Goal: Communication & Community: Answer question/provide support

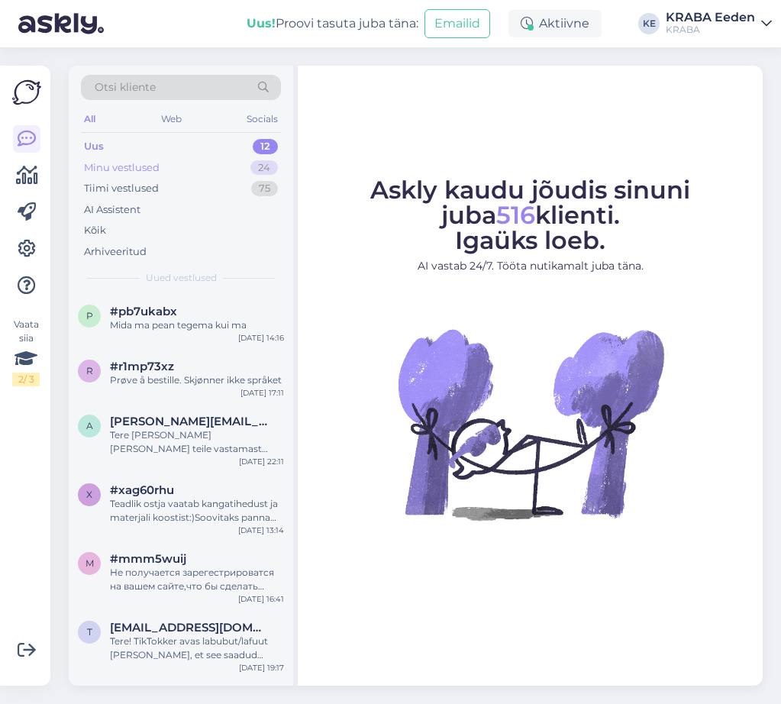
click at [176, 169] on div "Minu vestlused 24" at bounding box center [181, 167] width 200 height 21
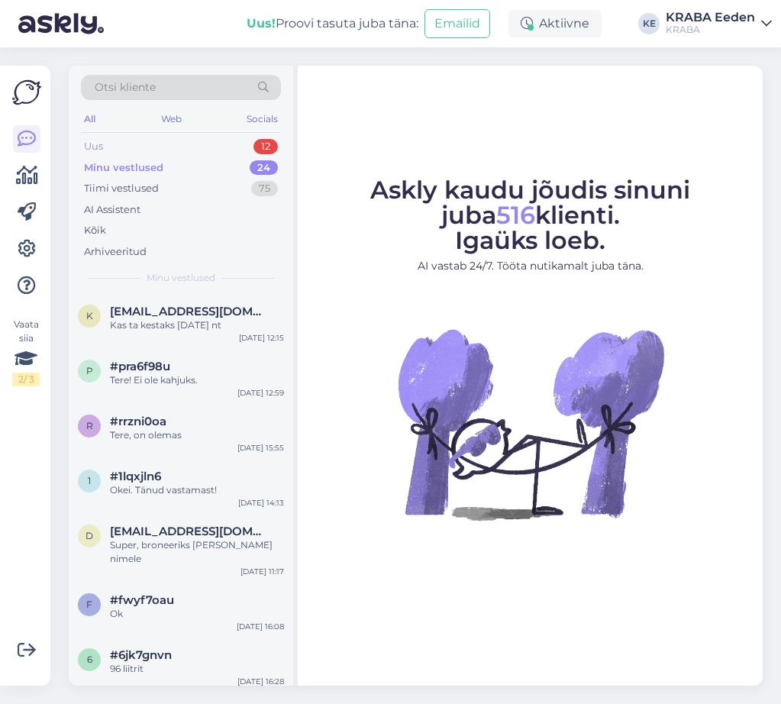
click at [182, 144] on div "Uus 12" at bounding box center [181, 146] width 200 height 21
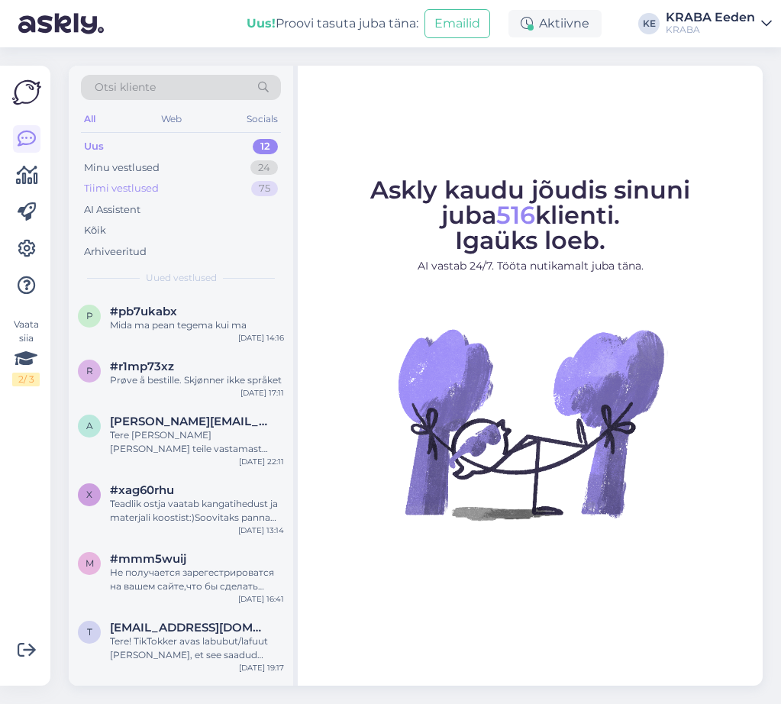
click at [196, 188] on div "Tiimi vestlused 75" at bounding box center [181, 188] width 200 height 21
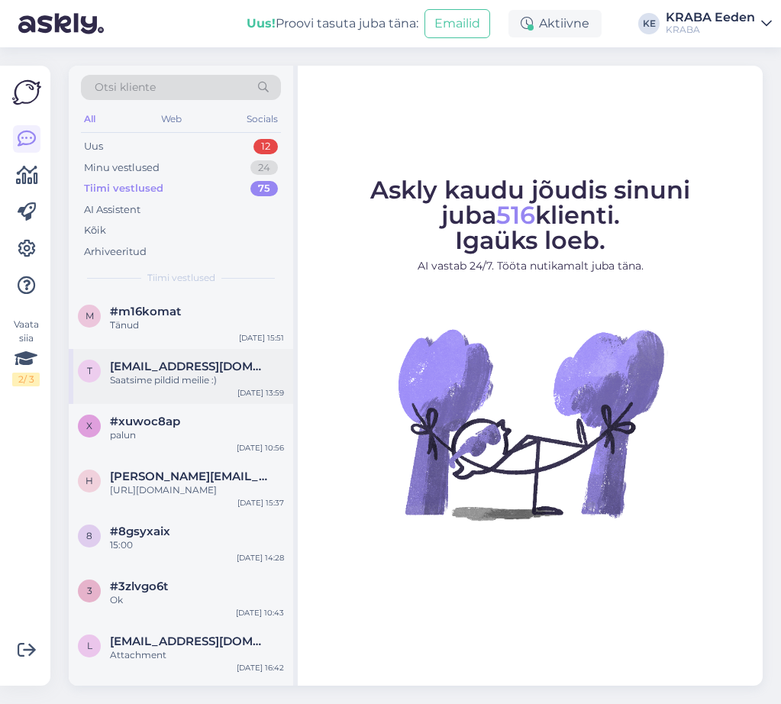
click at [210, 349] on div "t [EMAIL_ADDRESS][DOMAIN_NAME] Saatsime pildid meilie :) [DATE] 13:59" at bounding box center [181, 376] width 224 height 55
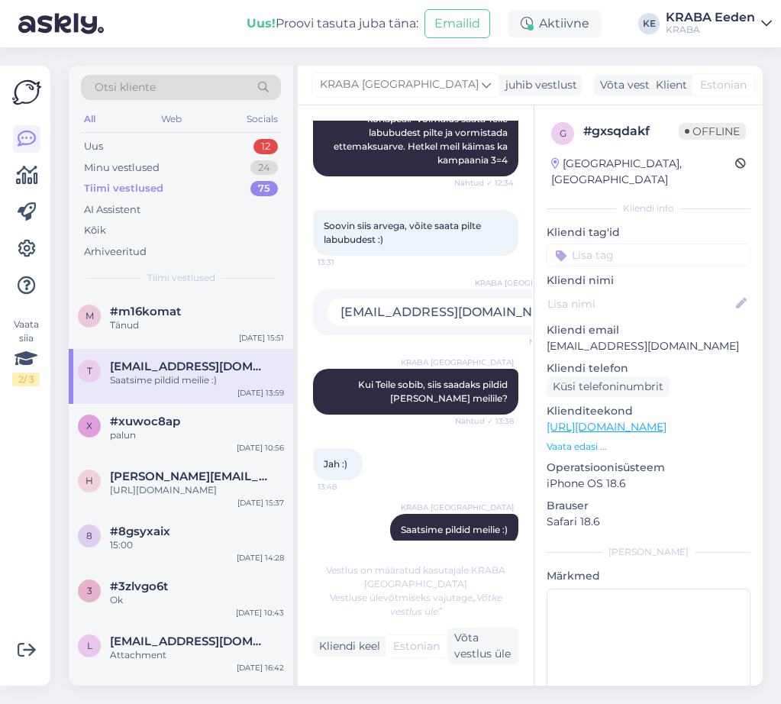
scroll to position [518, 0]
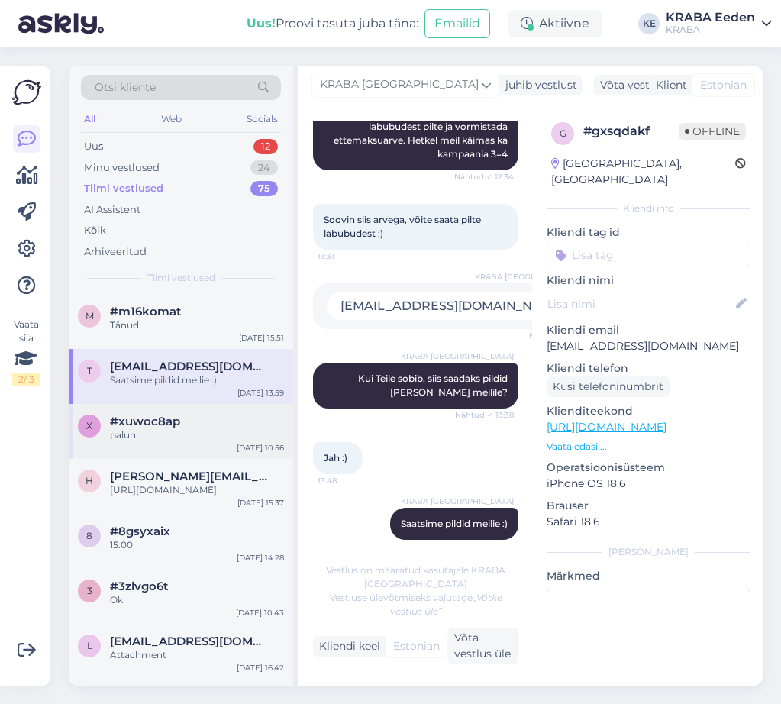
click at [184, 422] on div "#xuwoc8ap" at bounding box center [197, 421] width 174 height 14
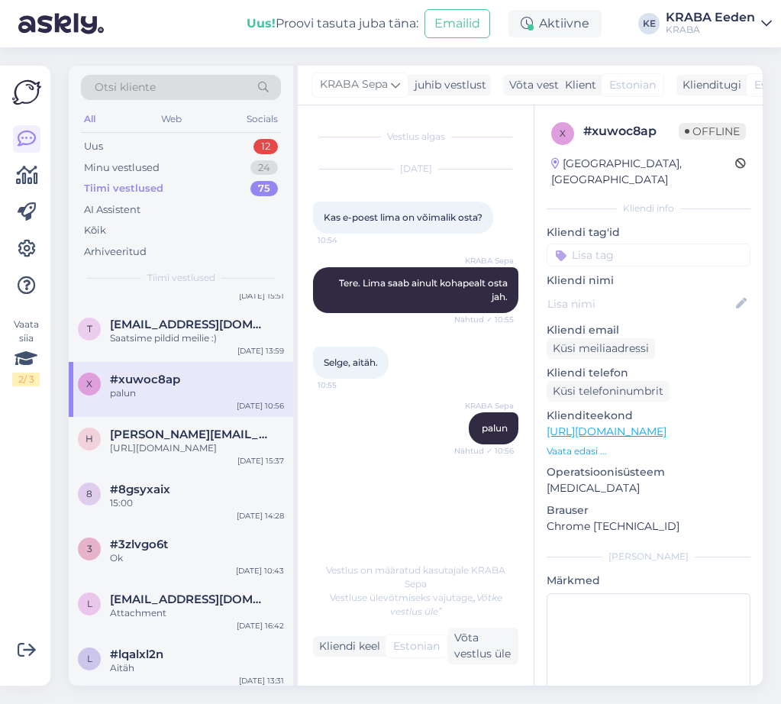
scroll to position [76, 0]
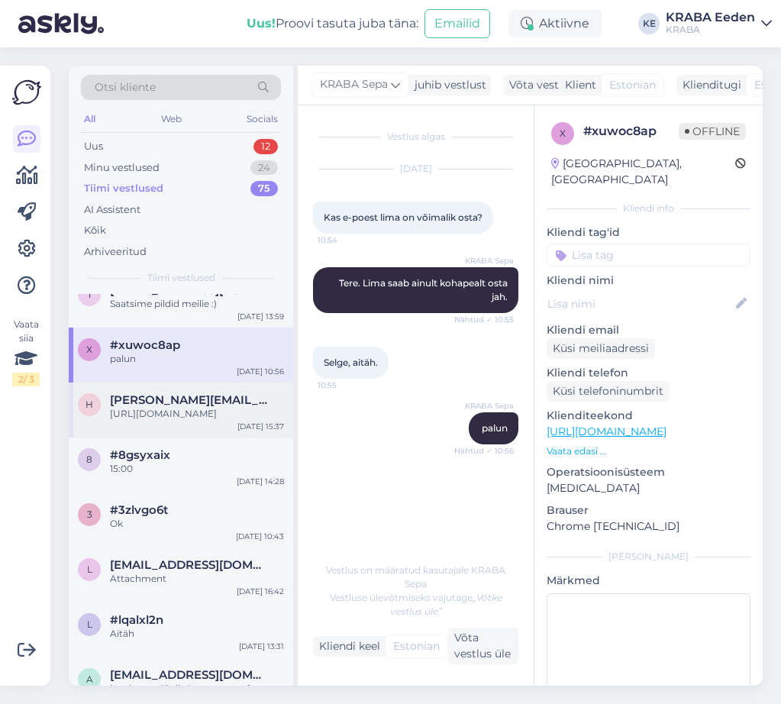
click at [163, 406] on span "[PERSON_NAME][EMAIL_ADDRESS][DOMAIN_NAME]" at bounding box center [189, 400] width 159 height 14
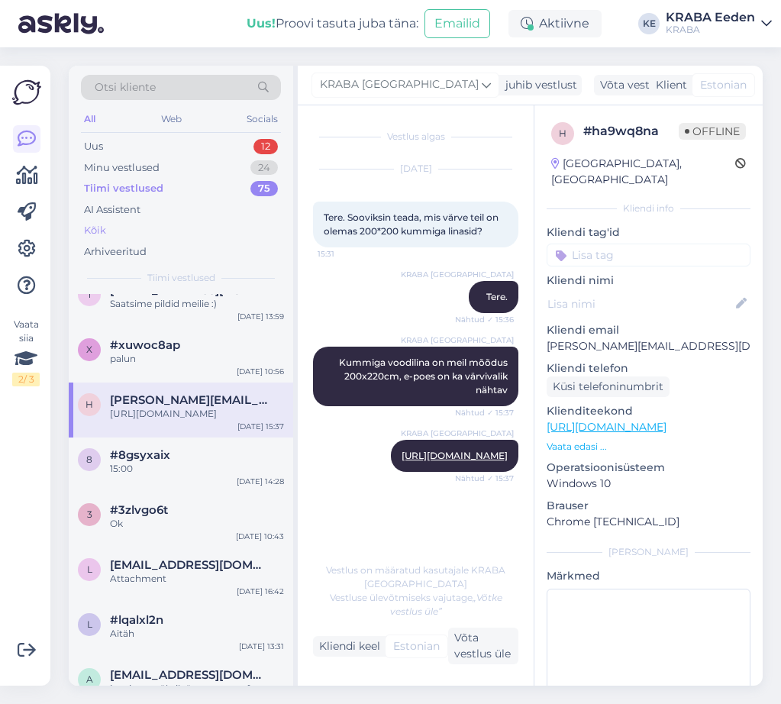
click at [172, 227] on div "Kõik" at bounding box center [181, 230] width 200 height 21
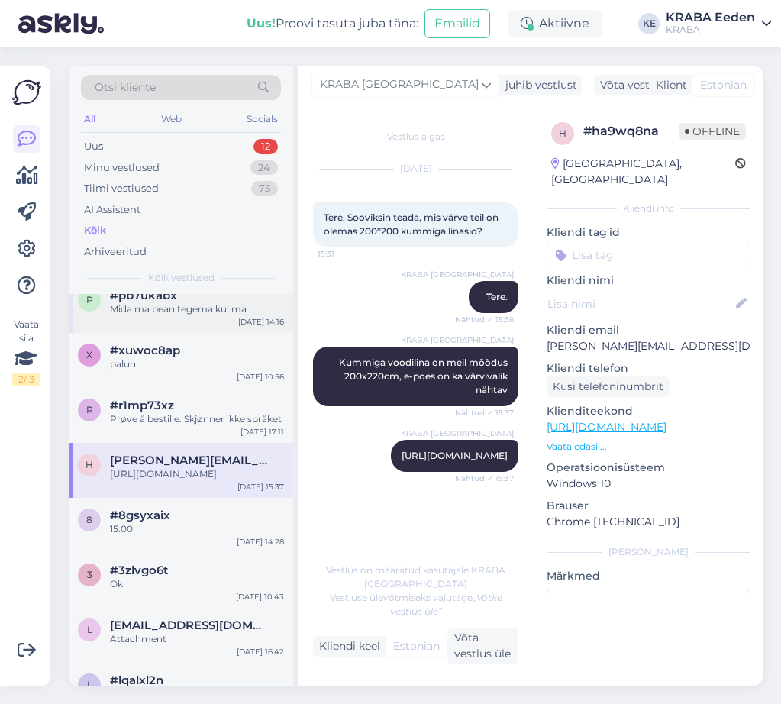
scroll to position [153, 0]
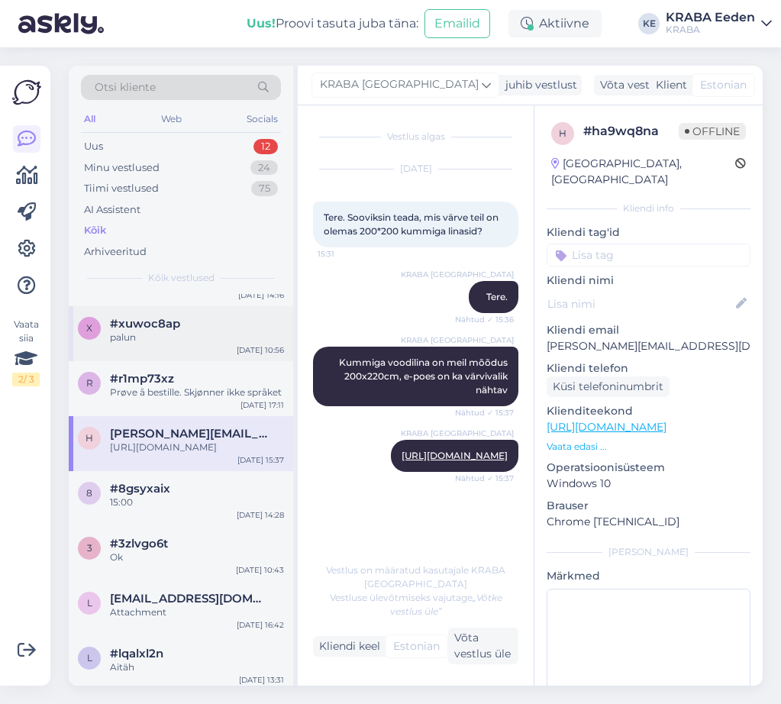
click at [189, 350] on div "x #xuwoc8ap palun [DATE] 10:56" at bounding box center [181, 333] width 224 height 55
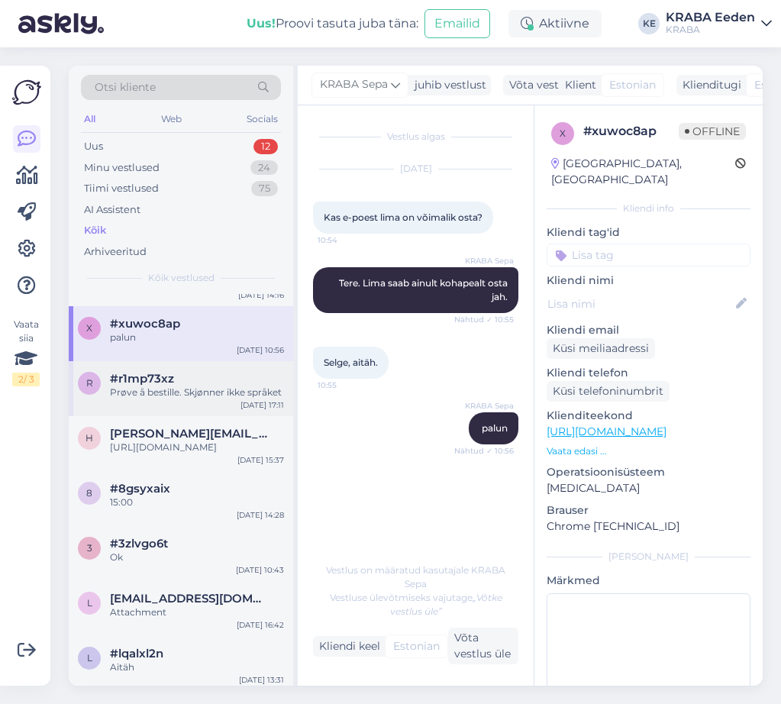
click at [195, 389] on div "Prøve å bestille. Skjønner ikke språket" at bounding box center [197, 392] width 174 height 14
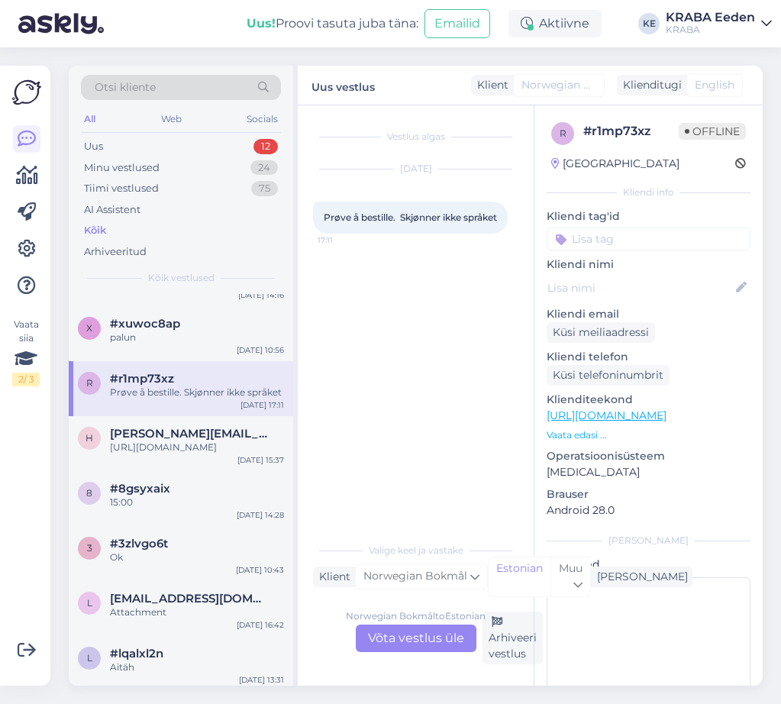
scroll to position [229, 0]
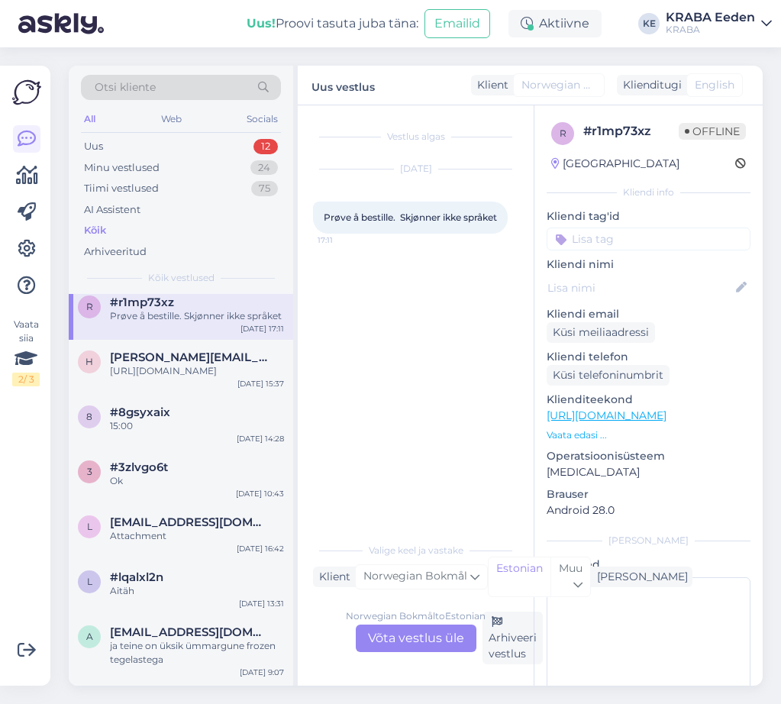
click at [195, 378] on div "[URL][DOMAIN_NAME]" at bounding box center [197, 371] width 174 height 14
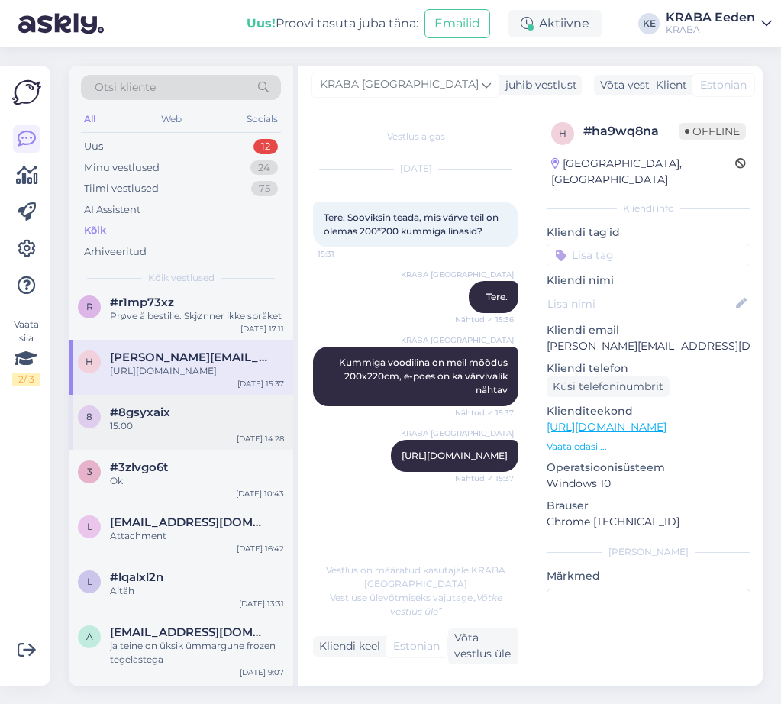
click at [196, 433] on div "15:00" at bounding box center [197, 426] width 174 height 14
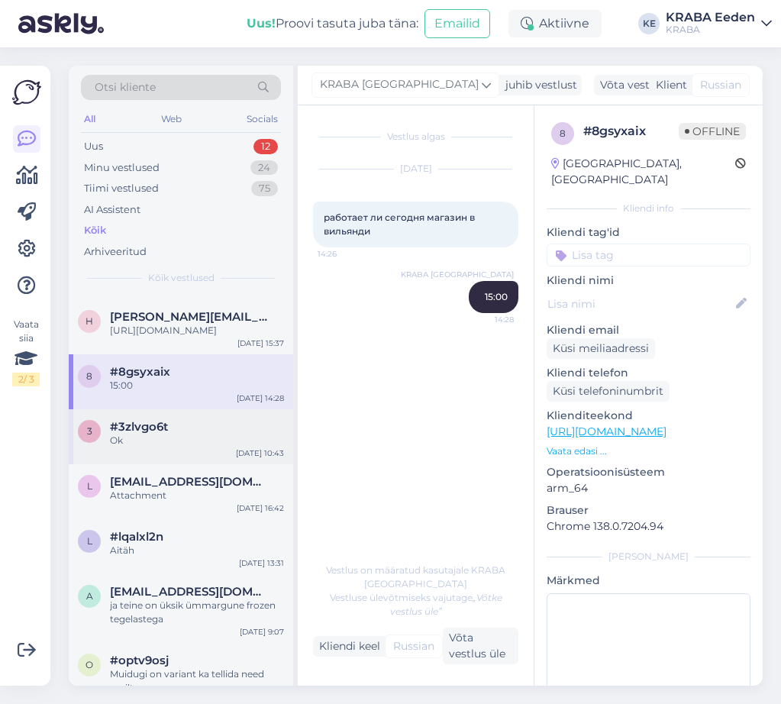
scroll to position [305, 0]
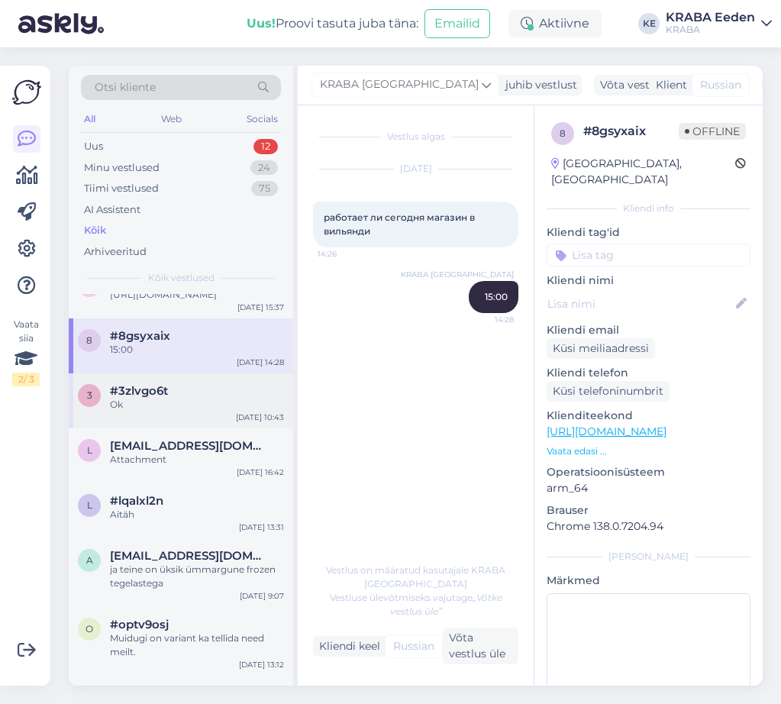
click at [219, 398] on div "#3zlvgo6t" at bounding box center [197, 391] width 174 height 14
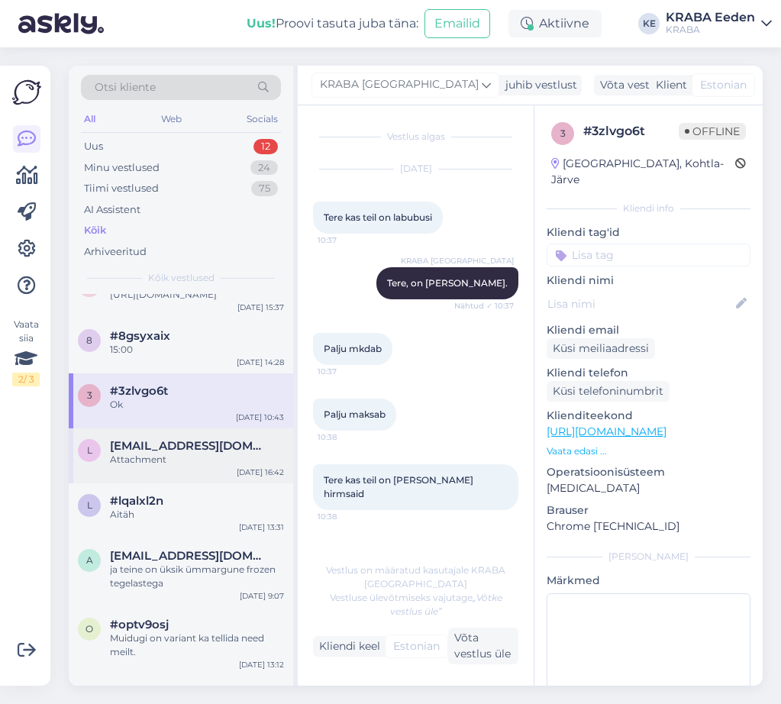
scroll to position [815, 0]
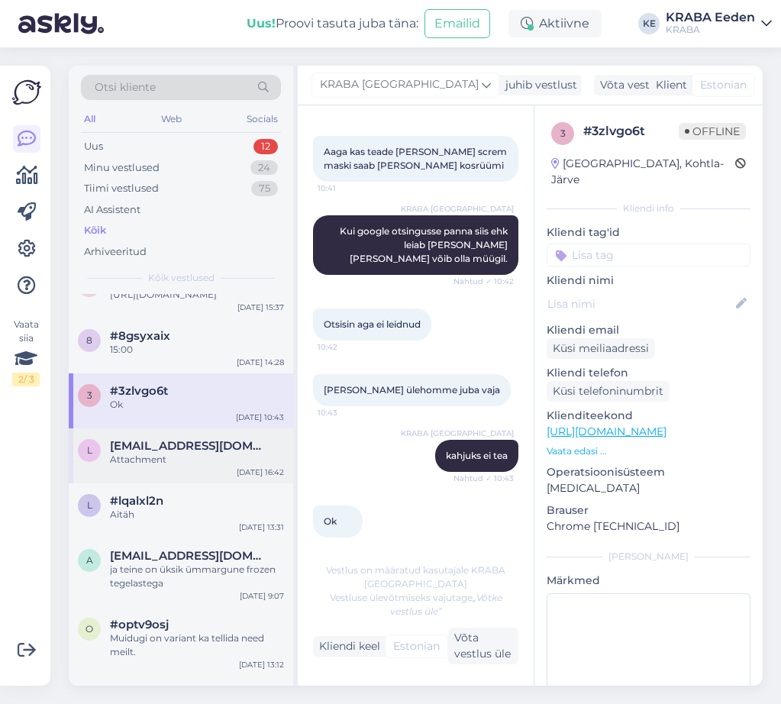
click at [198, 453] on span "[EMAIL_ADDRESS][DOMAIN_NAME]" at bounding box center [189, 446] width 159 height 14
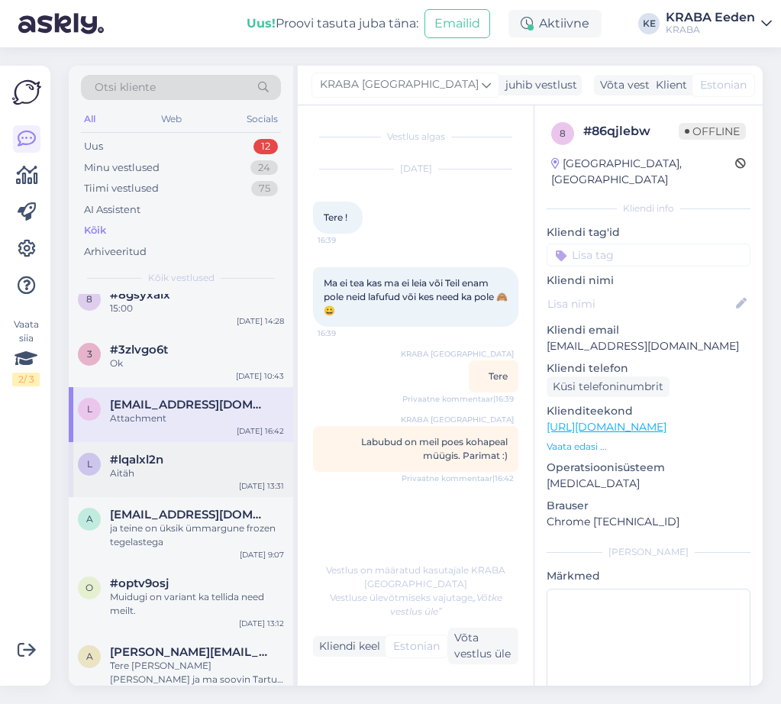
scroll to position [382, 0]
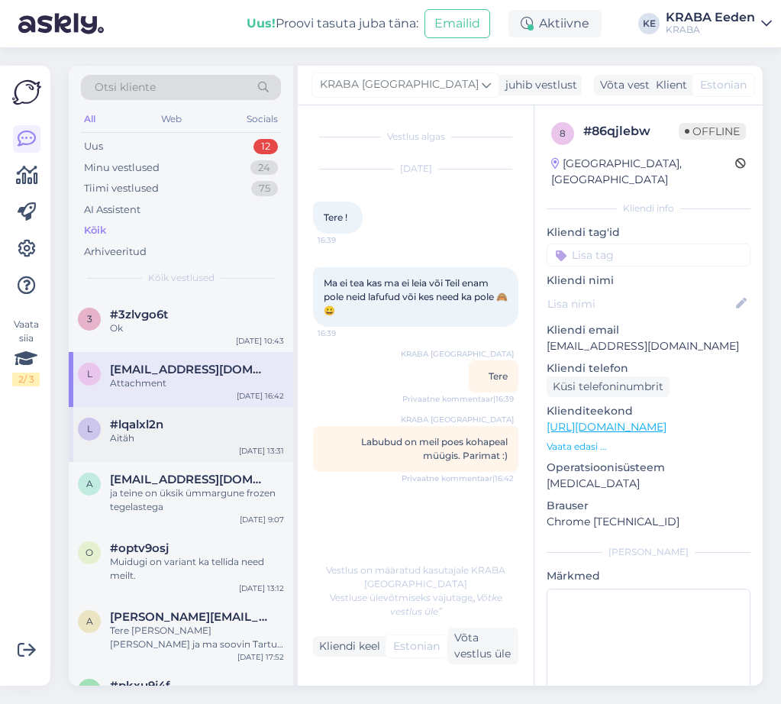
click at [221, 431] on div "#lqalxl2n" at bounding box center [197, 425] width 174 height 14
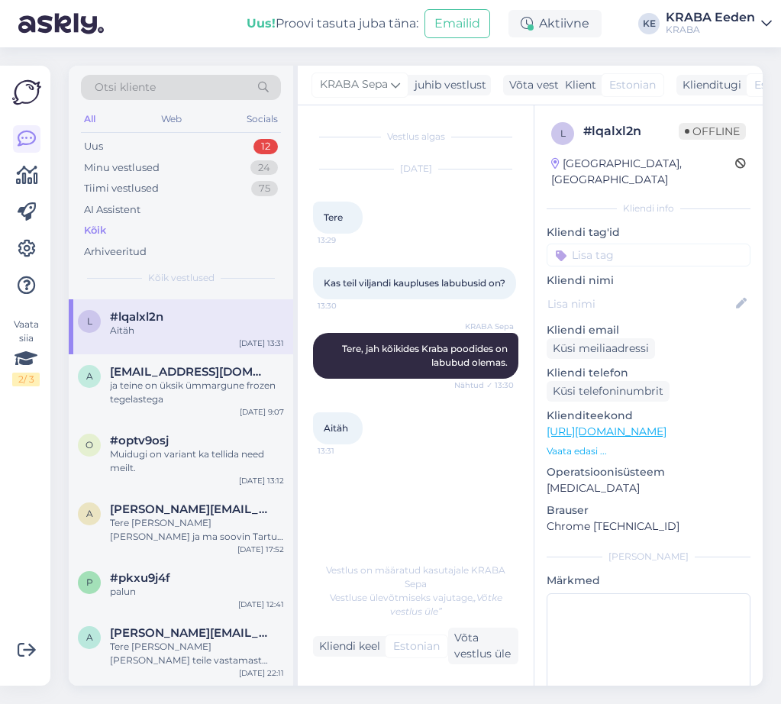
scroll to position [534, 0]
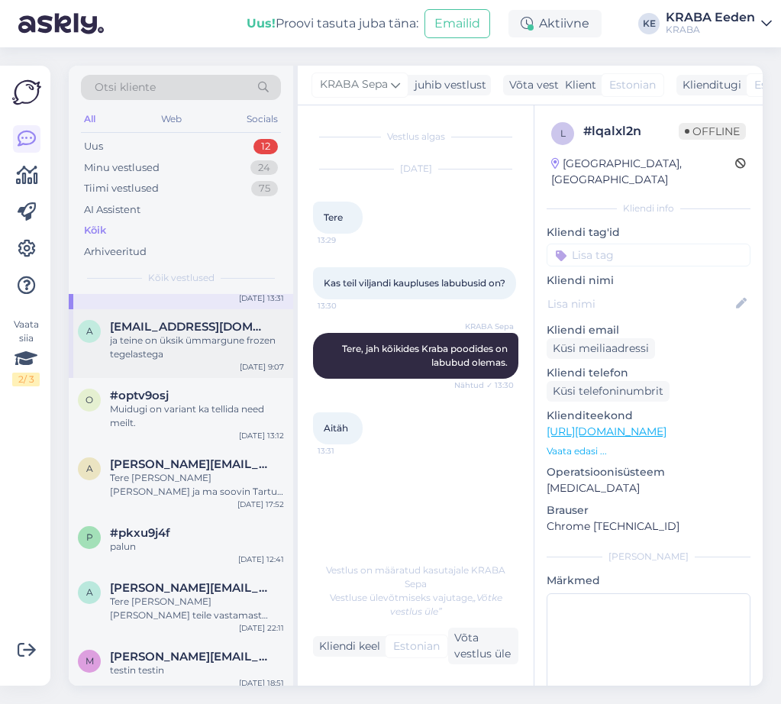
click at [201, 361] on div "ja teine on üksik ümmargune frozen tegelastega" at bounding box center [197, 347] width 174 height 27
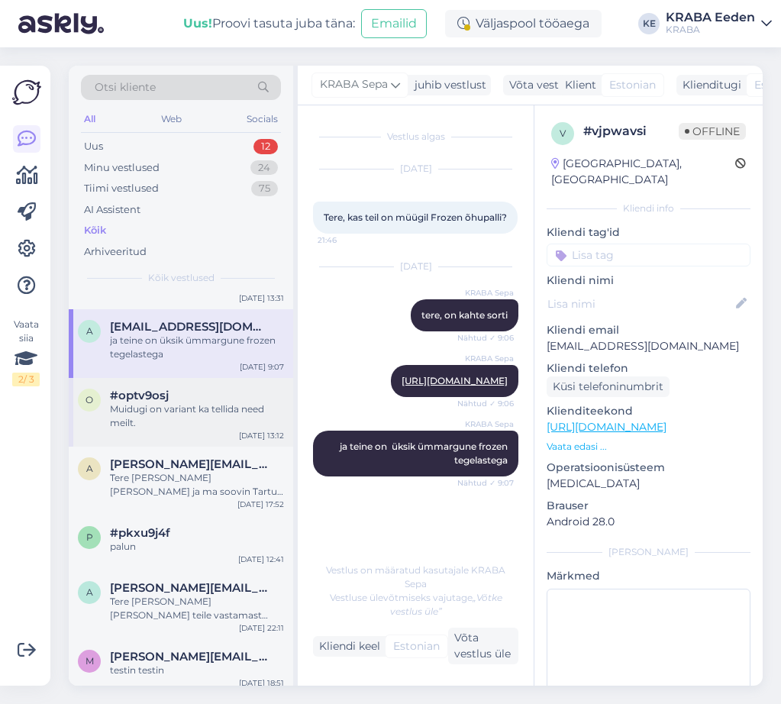
click at [199, 421] on div "Muidugi on variant ka tellida need meilt." at bounding box center [197, 415] width 174 height 27
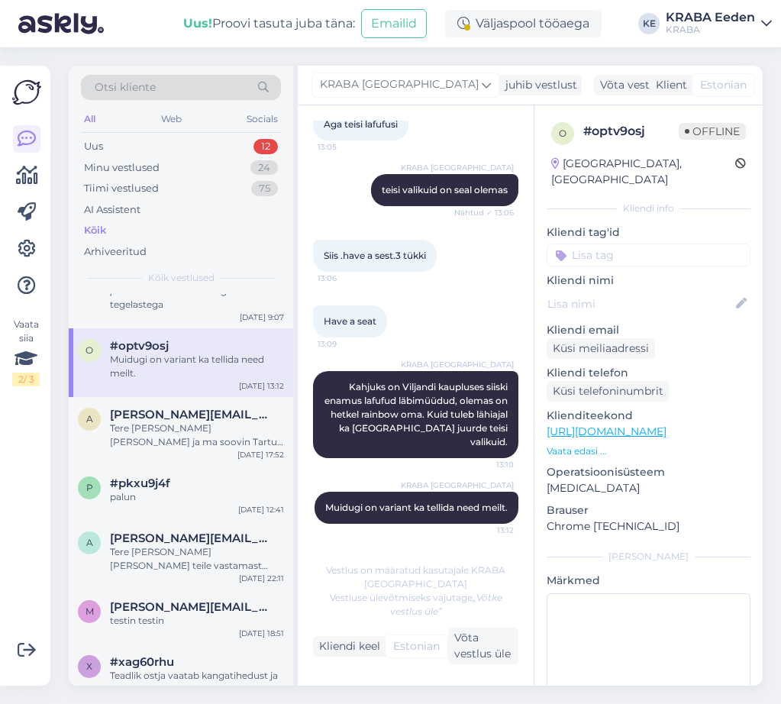
scroll to position [611, 0]
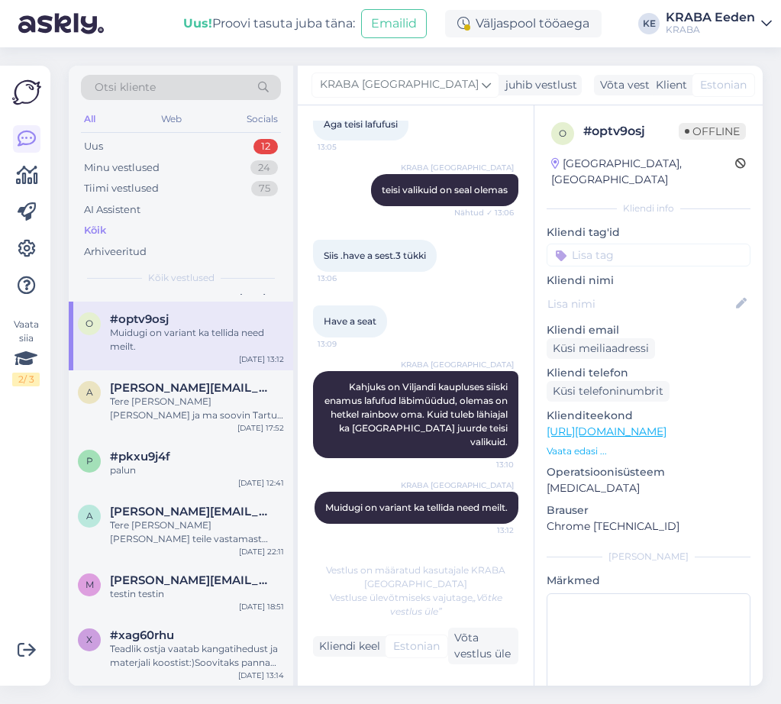
click at [199, 421] on div "Tere [PERSON_NAME] [PERSON_NAME] ja ma soovin Tartu Sepa Turu kraba poodi öelda…" at bounding box center [197, 408] width 174 height 27
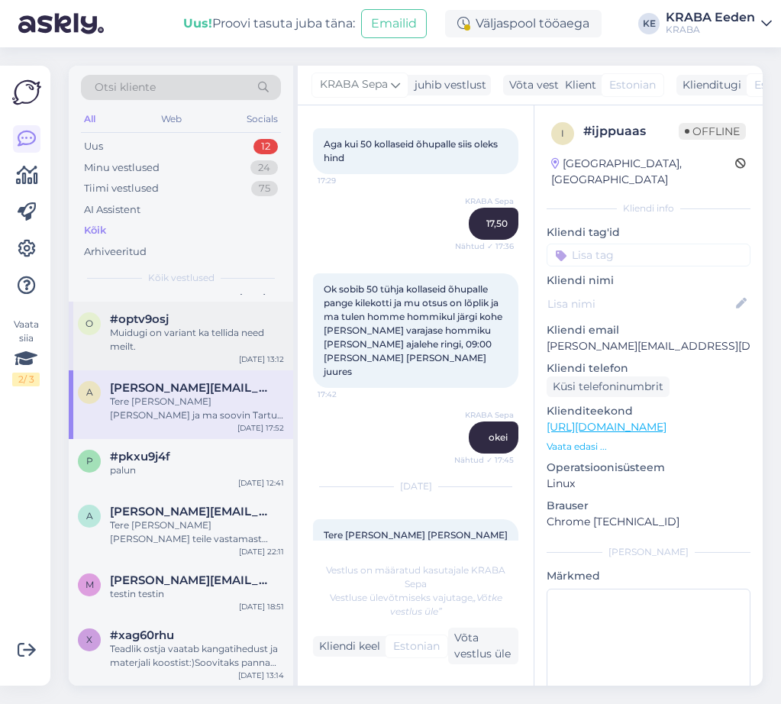
scroll to position [687, 0]
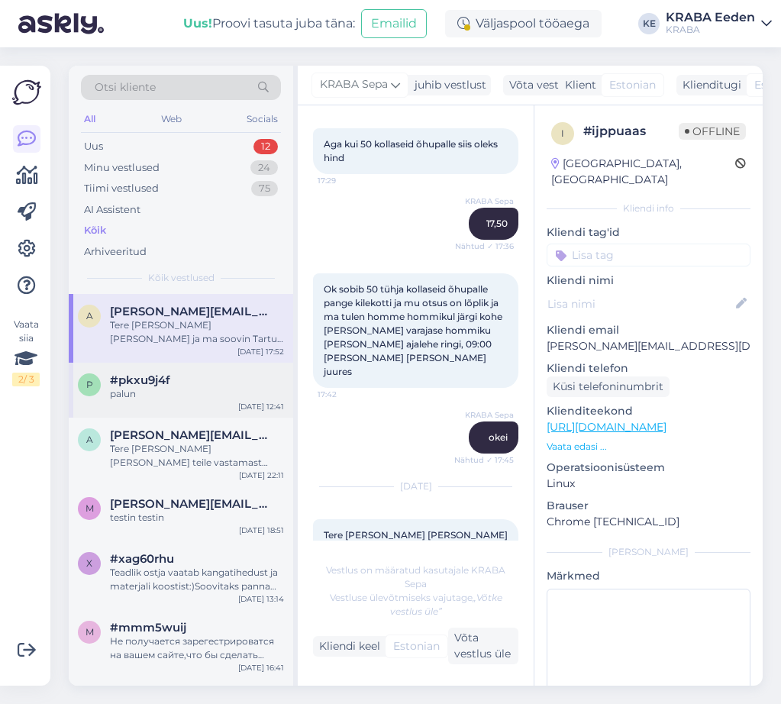
click at [188, 387] on div "#pkxu9j4f" at bounding box center [197, 380] width 174 height 14
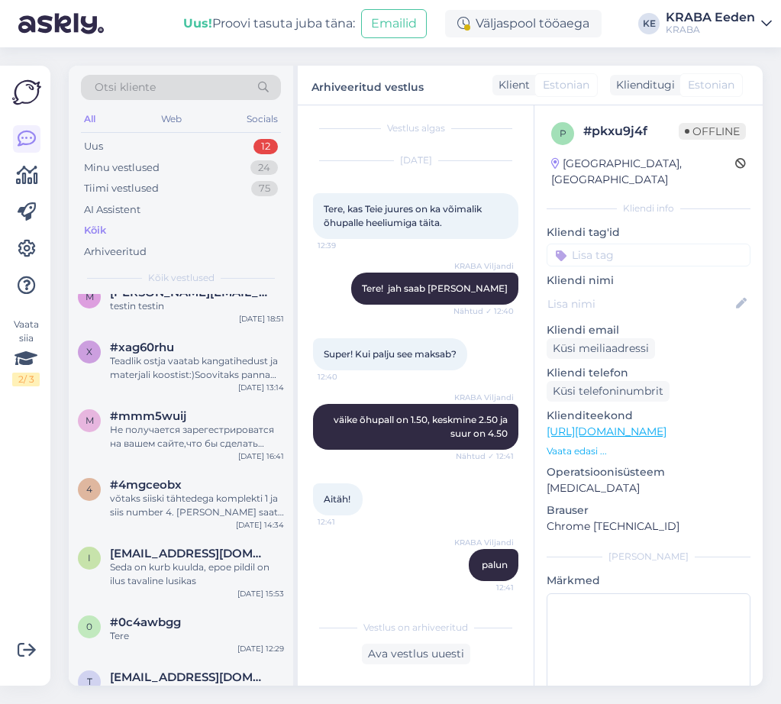
scroll to position [916, 0]
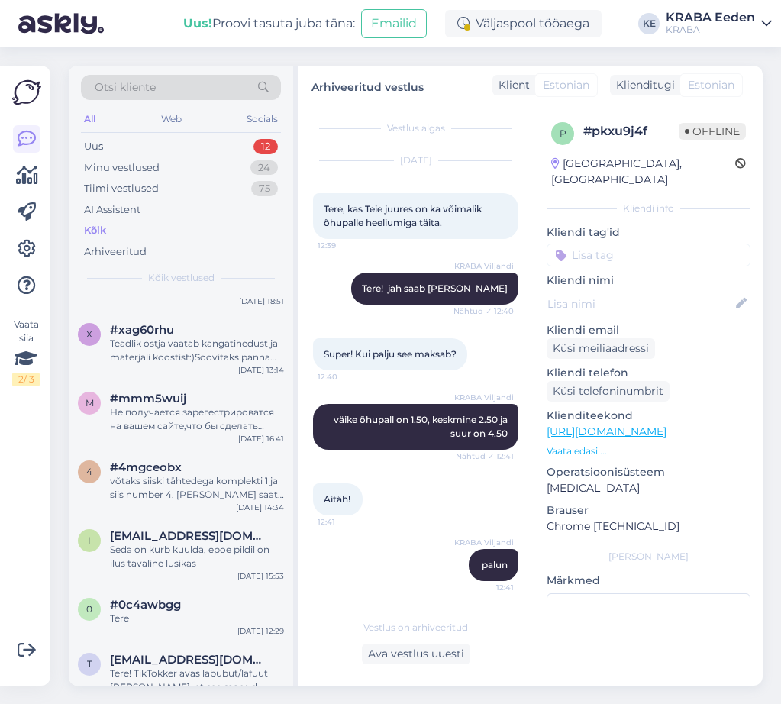
click at [188, 396] on div "m #mmm5wuij Не получается зарегестрироватся на вашем сайте,что бы сделать заказ…" at bounding box center [181, 415] width 224 height 69
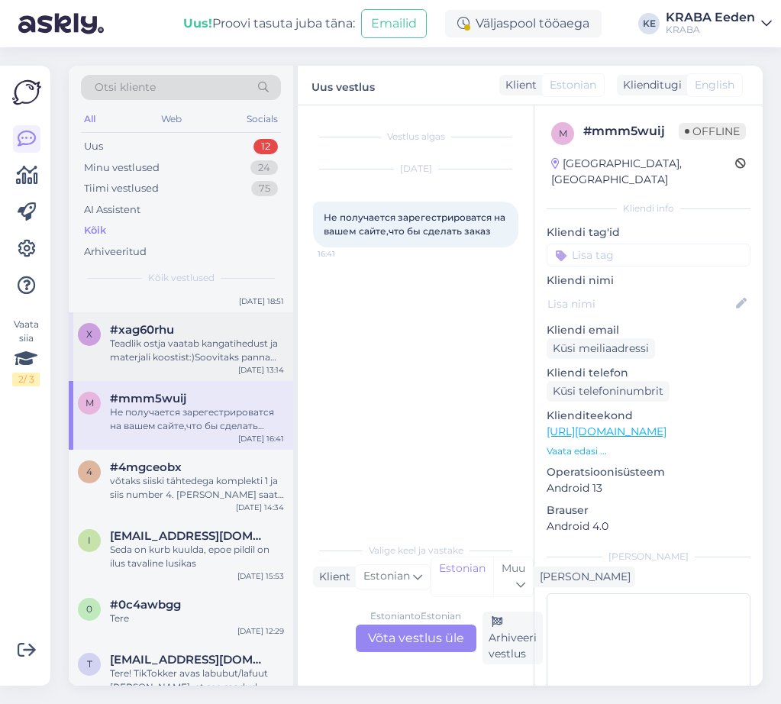
scroll to position [992, 0]
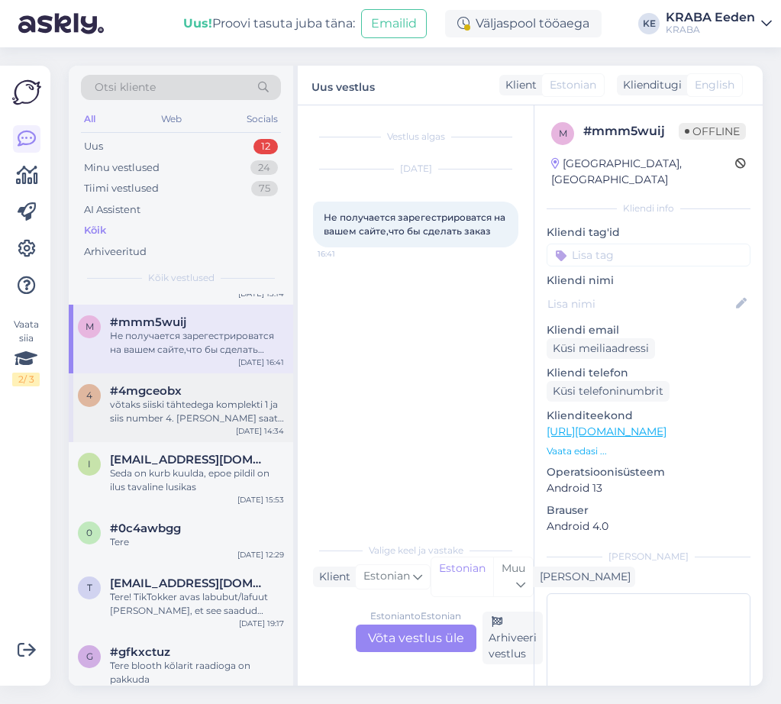
click at [198, 413] on div "võtaks siiski tähtedega komplekti 1 ja siis number 4. [PERSON_NAME] saata [EMAI…" at bounding box center [197, 411] width 174 height 27
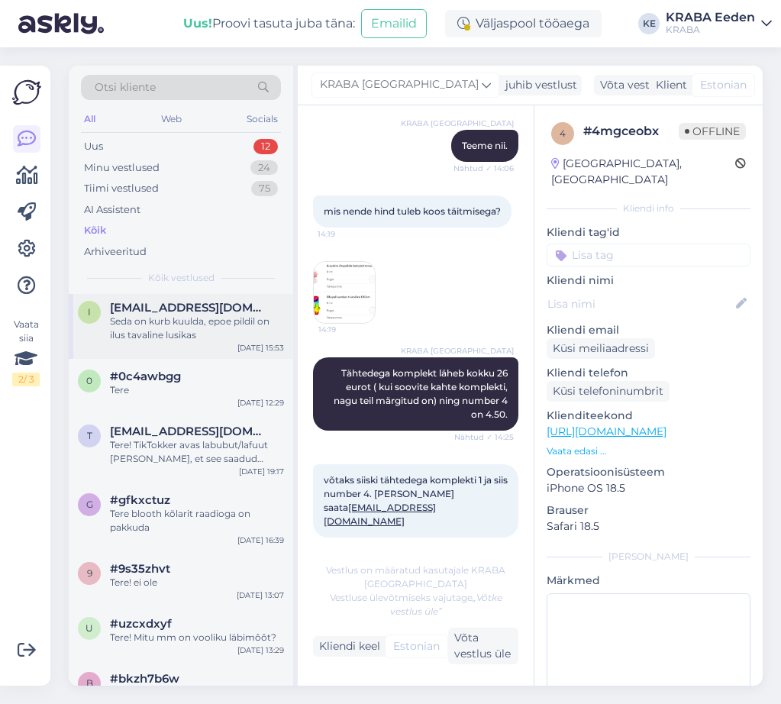
scroll to position [1145, 0]
click at [200, 335] on div "Seda on kurb kuulda, epoe pildil on ilus tavaline lusikas" at bounding box center [197, 327] width 174 height 27
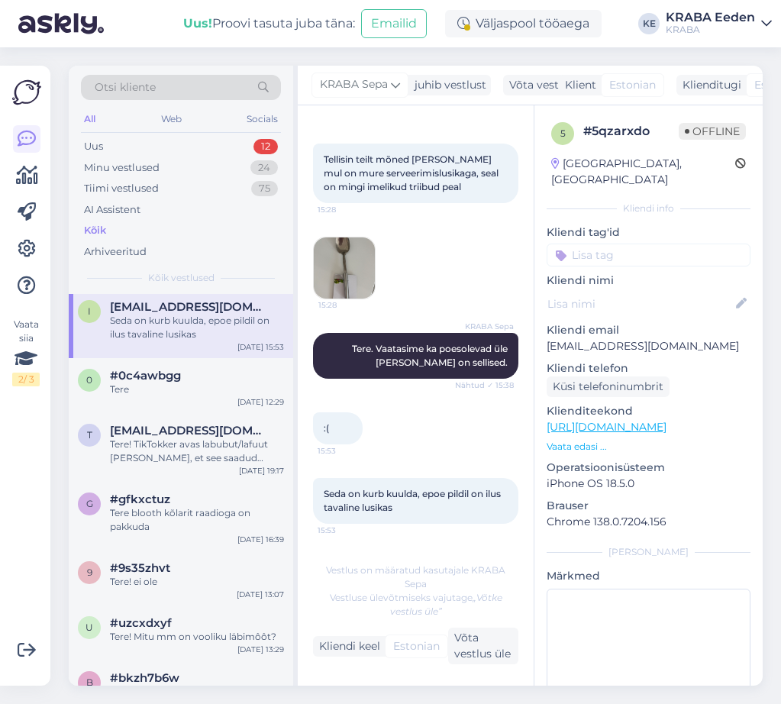
scroll to position [124, 0]
click at [206, 396] on div "Tere" at bounding box center [197, 389] width 174 height 14
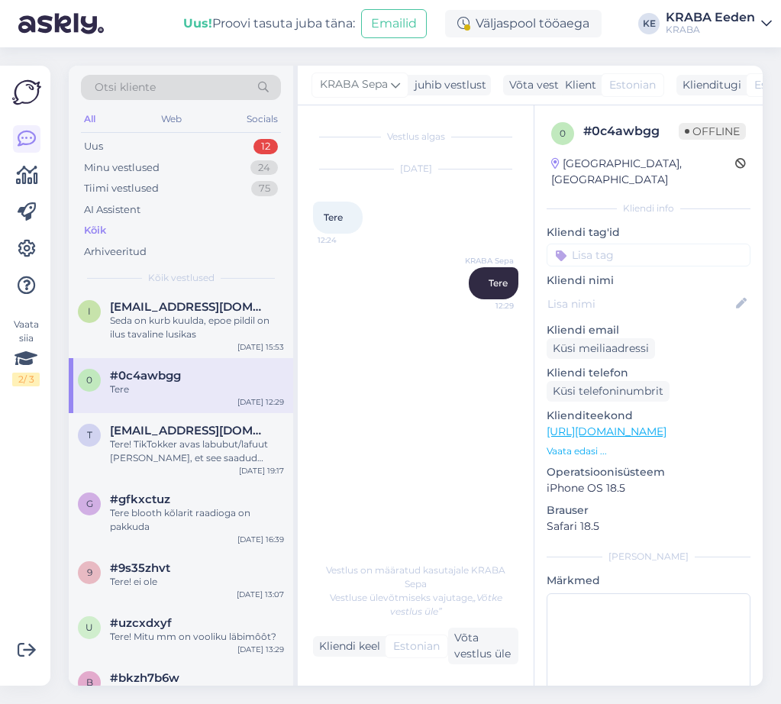
scroll to position [1221, 0]
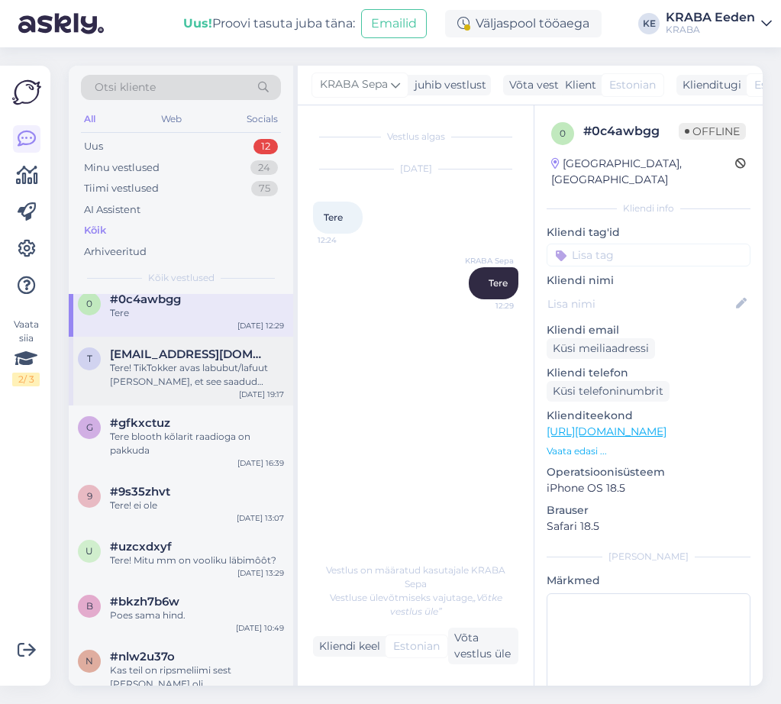
click at [195, 389] on div "Tere! TikTokker avas labubut/lafuut [PERSON_NAME], et see saadud Krabast. Kas v…" at bounding box center [197, 374] width 174 height 27
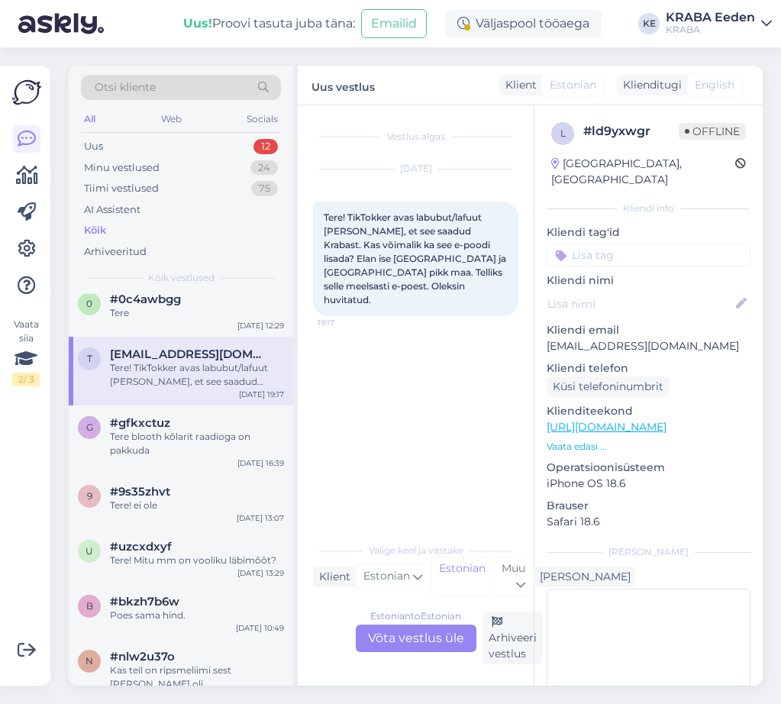
scroll to position [1298, 0]
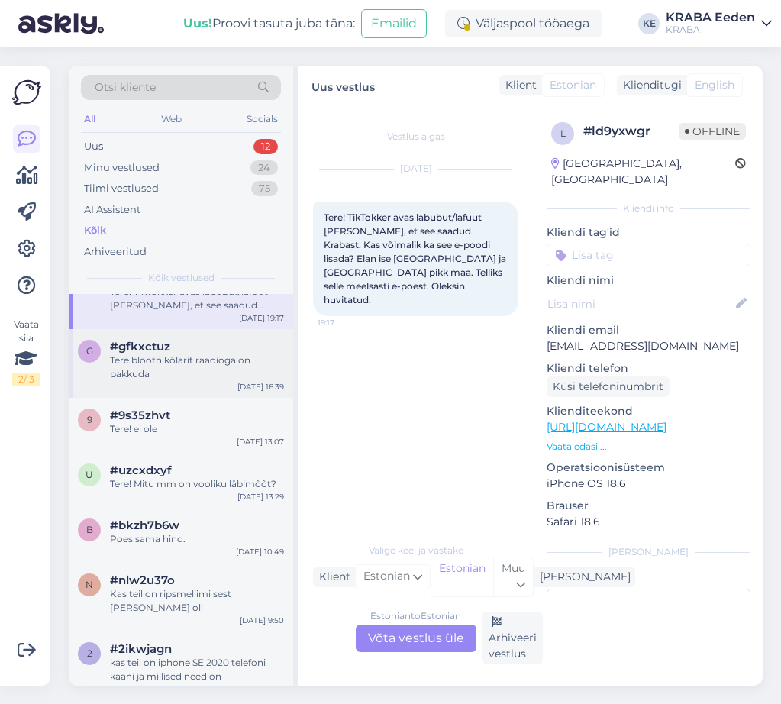
click at [195, 378] on div "Tere blooth kõlarit raadioga on pakkuda" at bounding box center [197, 366] width 174 height 27
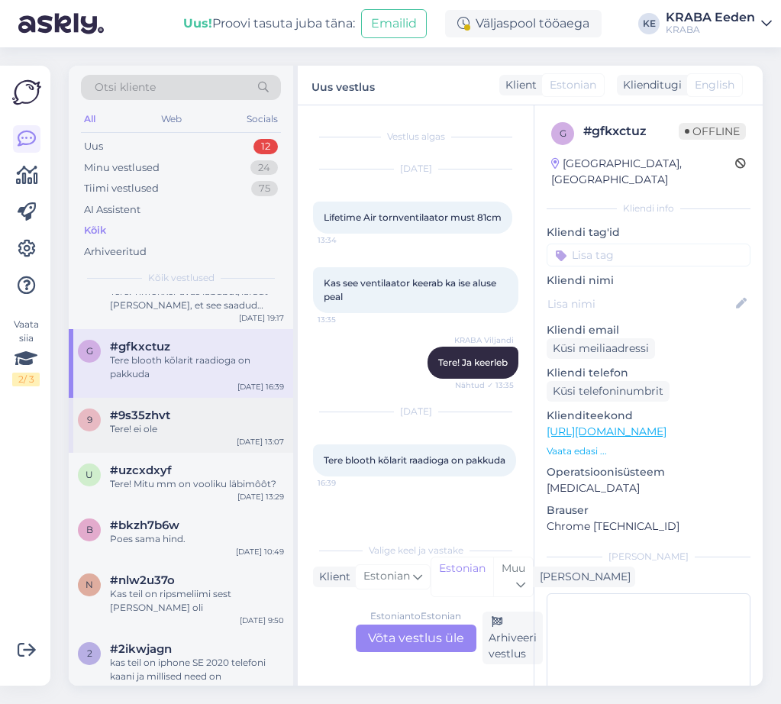
click at [182, 436] on div "Tere! ei ole" at bounding box center [197, 429] width 174 height 14
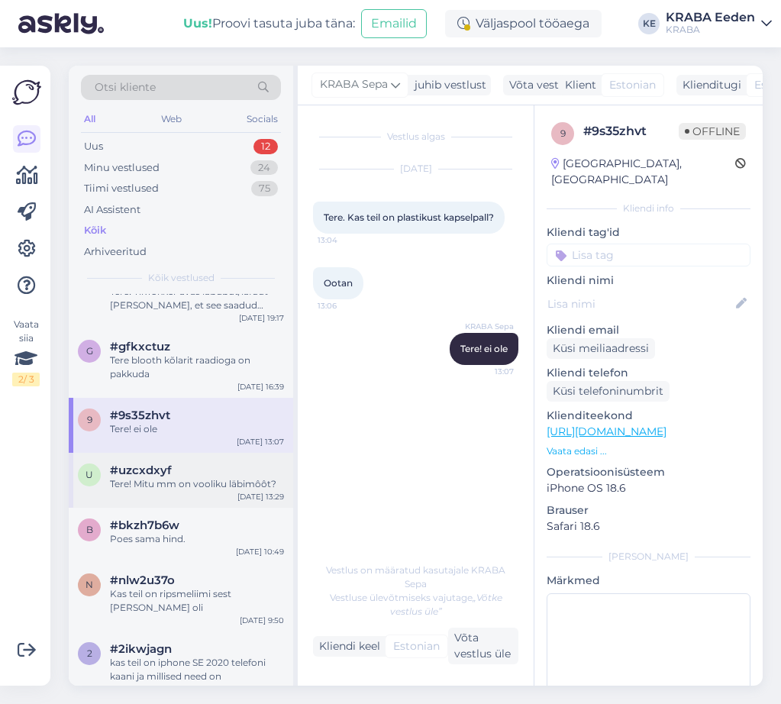
click at [198, 491] on div "Tere! Mitu mm on vooliku läbimôôt?" at bounding box center [197, 484] width 174 height 14
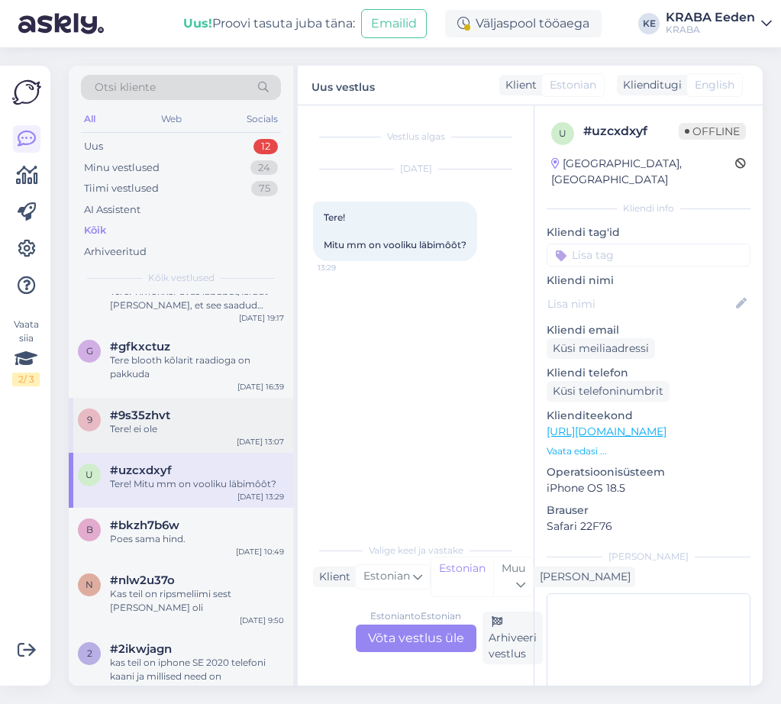
click at [198, 453] on div "9 #9s35zhvt Tere! ei ole [DATE] 13:07" at bounding box center [181, 425] width 224 height 55
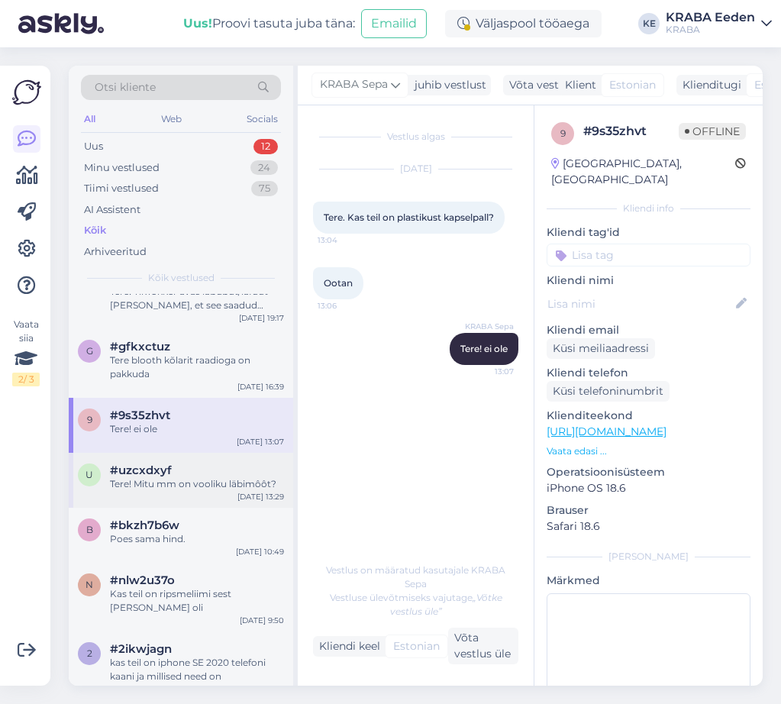
click at [197, 477] on div "#uzcxdxyf" at bounding box center [197, 470] width 174 height 14
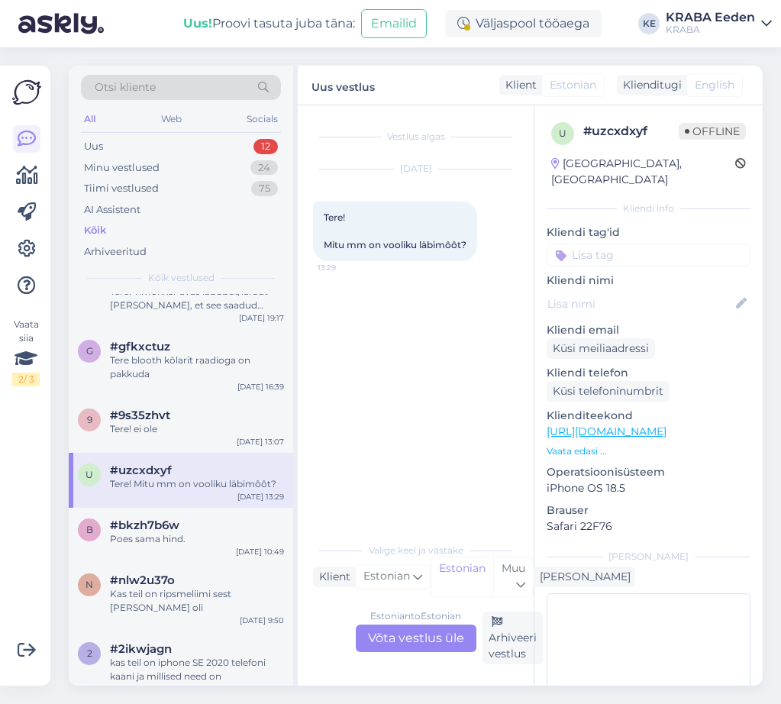
scroll to position [1374, 0]
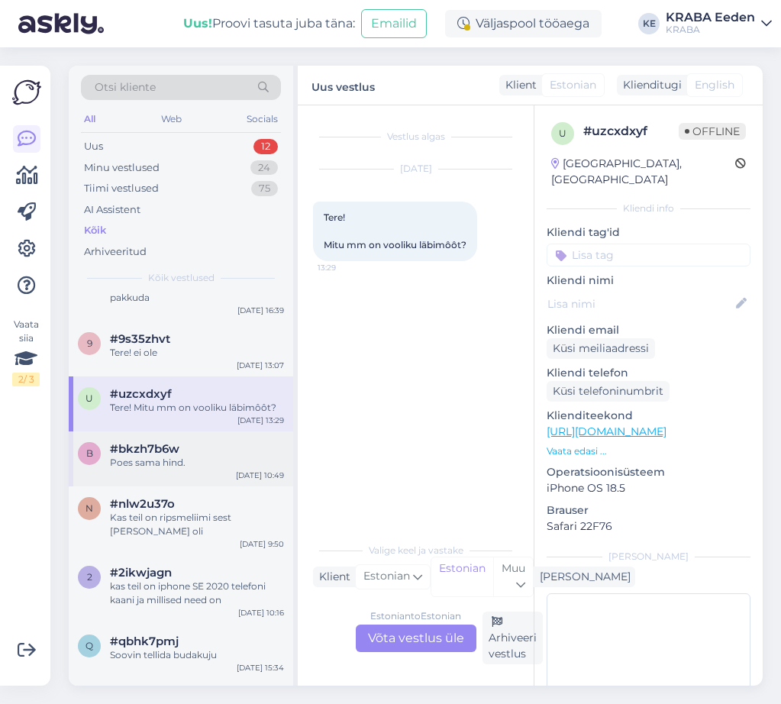
click at [196, 456] on div "#bkzh7b6w" at bounding box center [197, 449] width 174 height 14
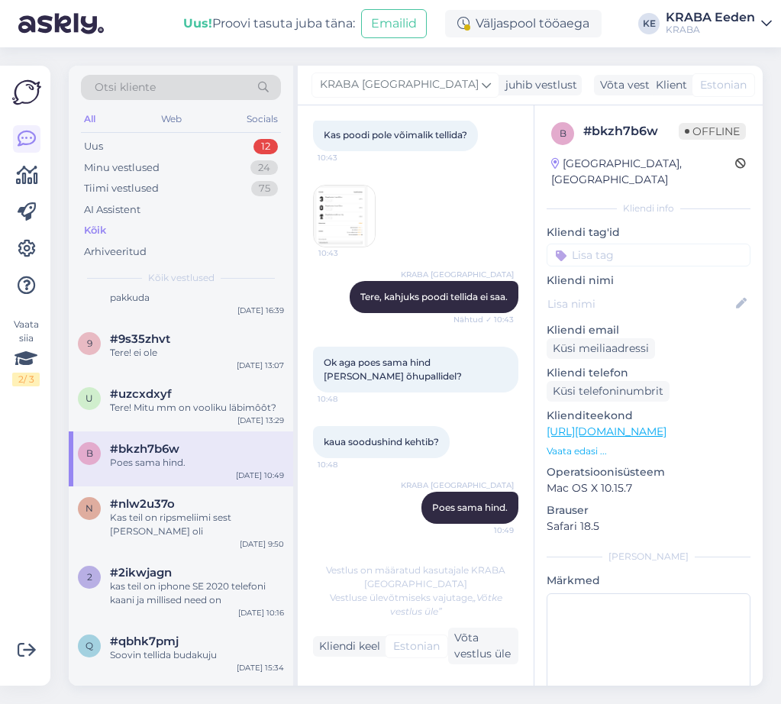
scroll to position [1450, 0]
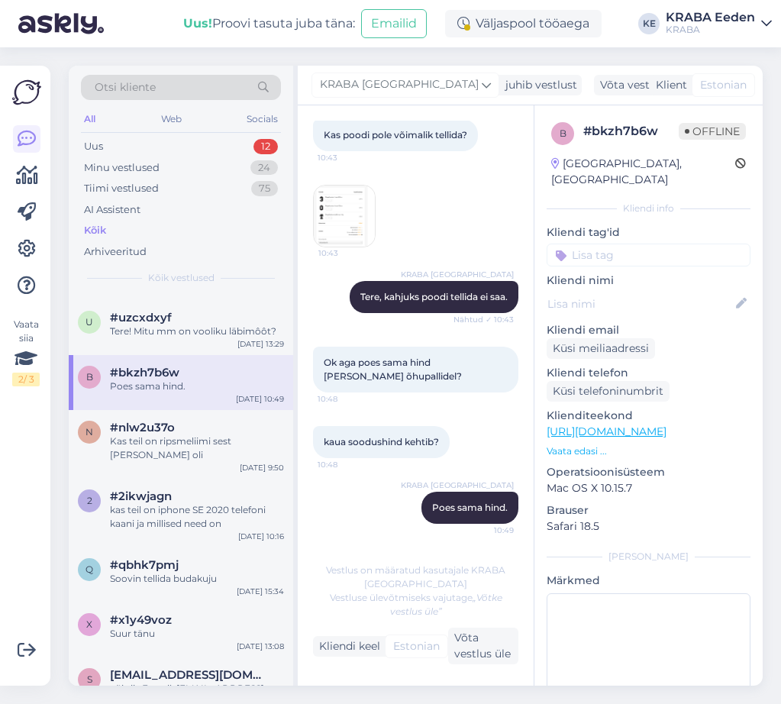
click at [196, 464] on div "n #nlw2u37o Kas teil on ripsmeliimi sest poes oli [DATE] 9:50" at bounding box center [181, 444] width 224 height 69
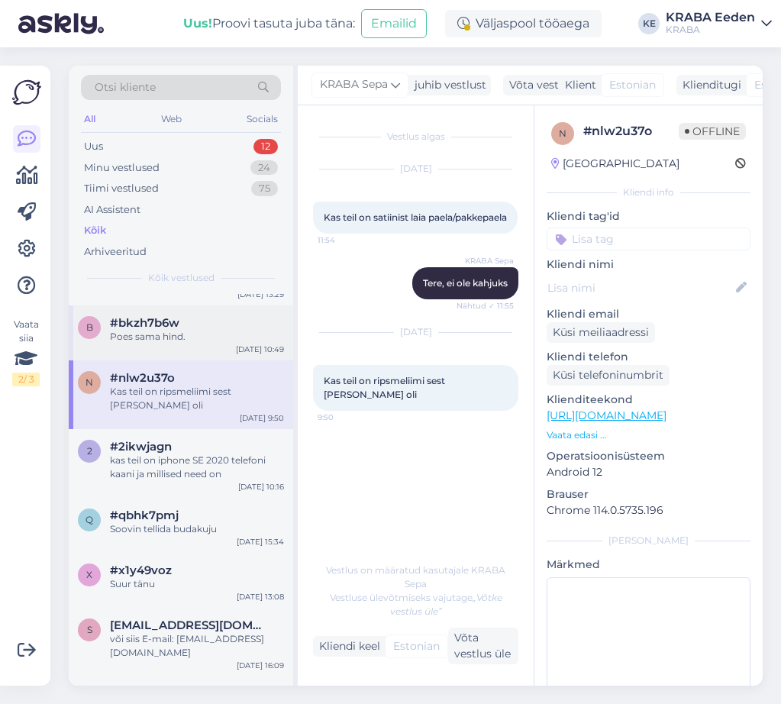
scroll to position [1527, 0]
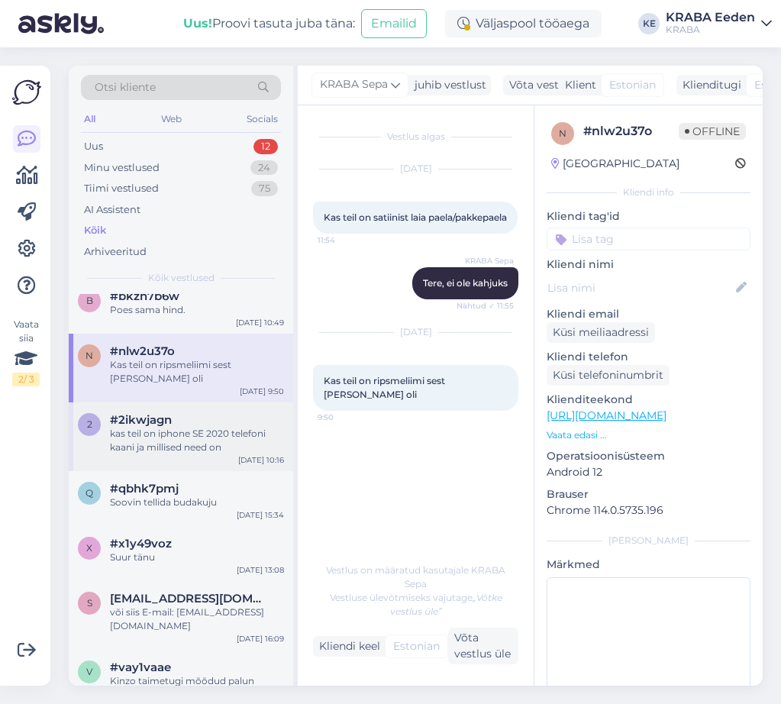
click at [194, 437] on div "kas teil on iphone SE 2020 telefoni kaani ja millised need on" at bounding box center [197, 440] width 174 height 27
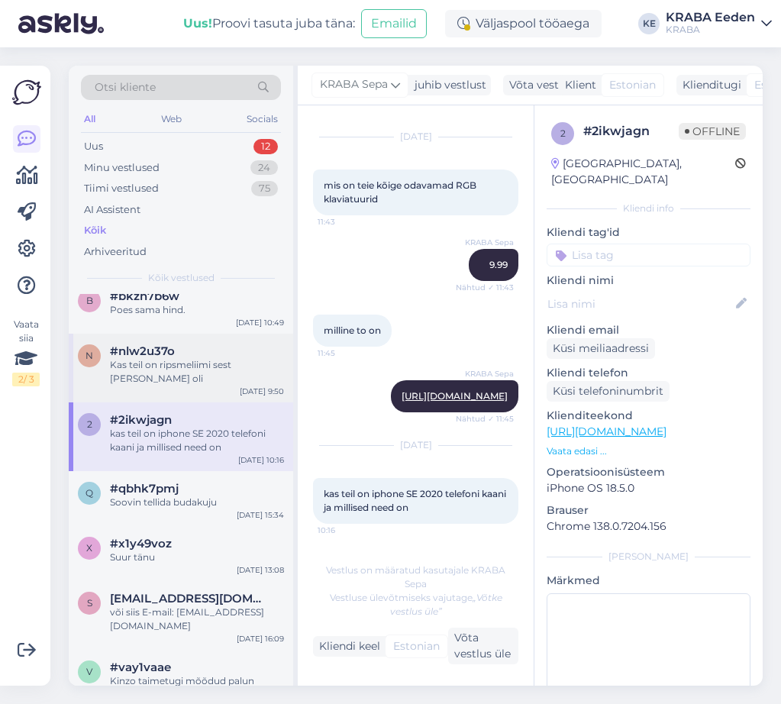
click at [193, 394] on div "n #nlw2u37o Kas teil on ripsmeliimi sest poes oli [DATE] 9:50" at bounding box center [181, 368] width 224 height 69
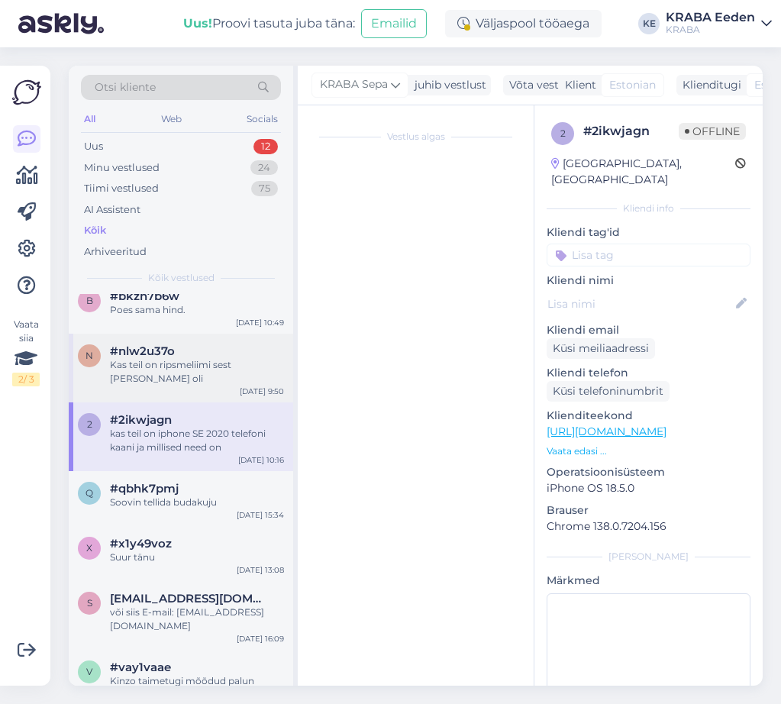
scroll to position [0, 0]
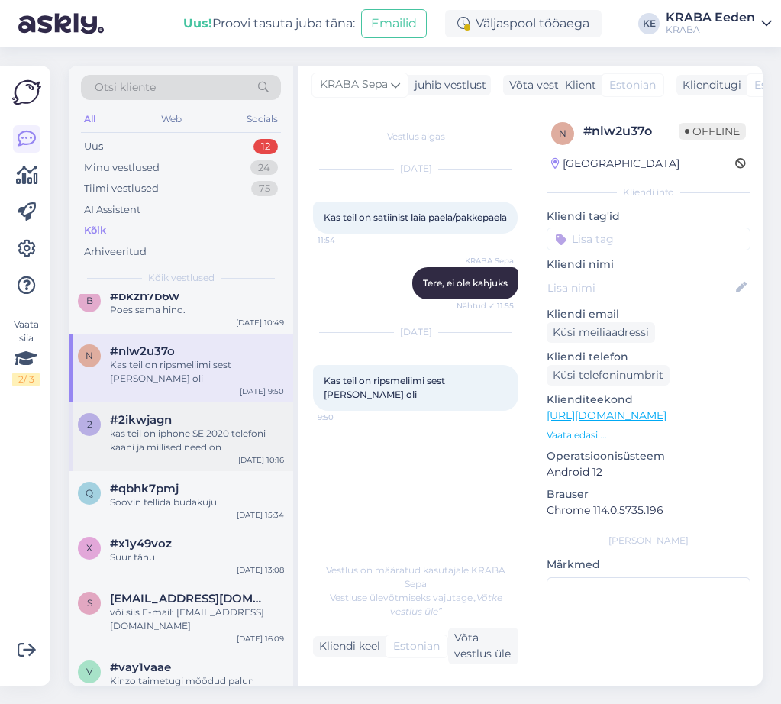
click at [190, 431] on div "kas teil on iphone SE 2020 telefoni kaani ja millised need on" at bounding box center [197, 440] width 174 height 27
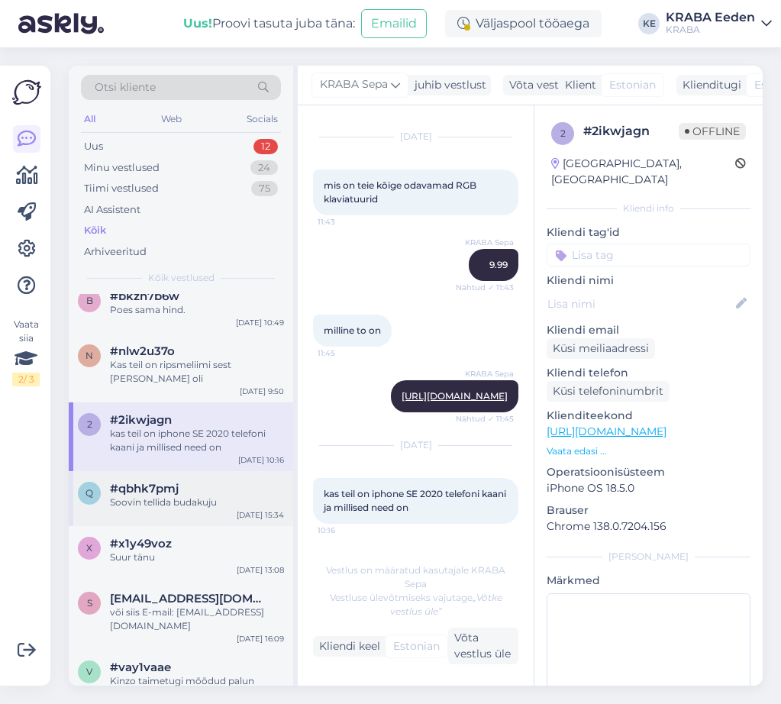
click at [205, 499] on div "Soovin tellida budakuju" at bounding box center [197, 502] width 174 height 14
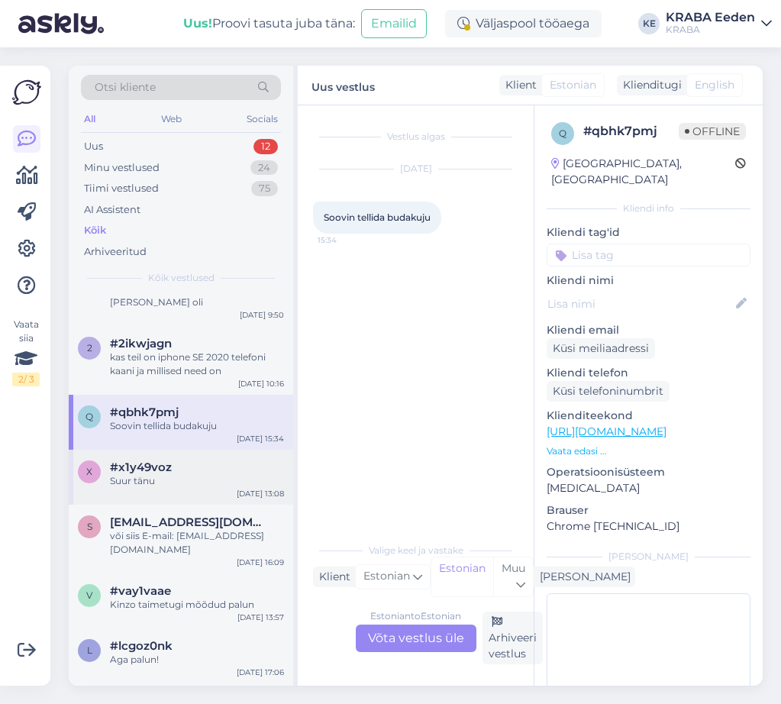
click at [205, 473] on div "#x1y49voz" at bounding box center [197, 467] width 174 height 14
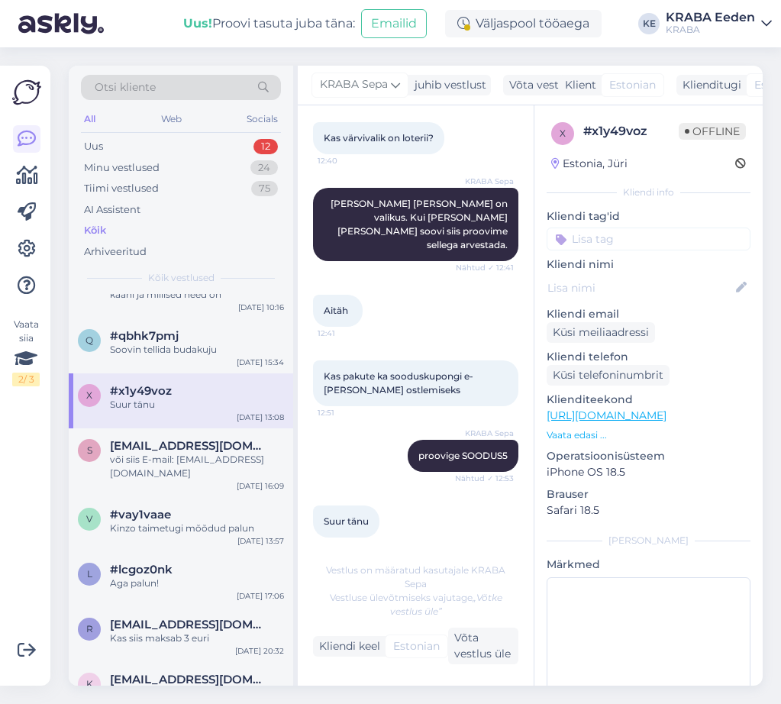
click at [205, 473] on div "s [EMAIL_ADDRESS][DOMAIN_NAME] või siis E-mail: [EMAIL_ADDRESS][DOMAIN_NAME] [D…" at bounding box center [181, 462] width 224 height 69
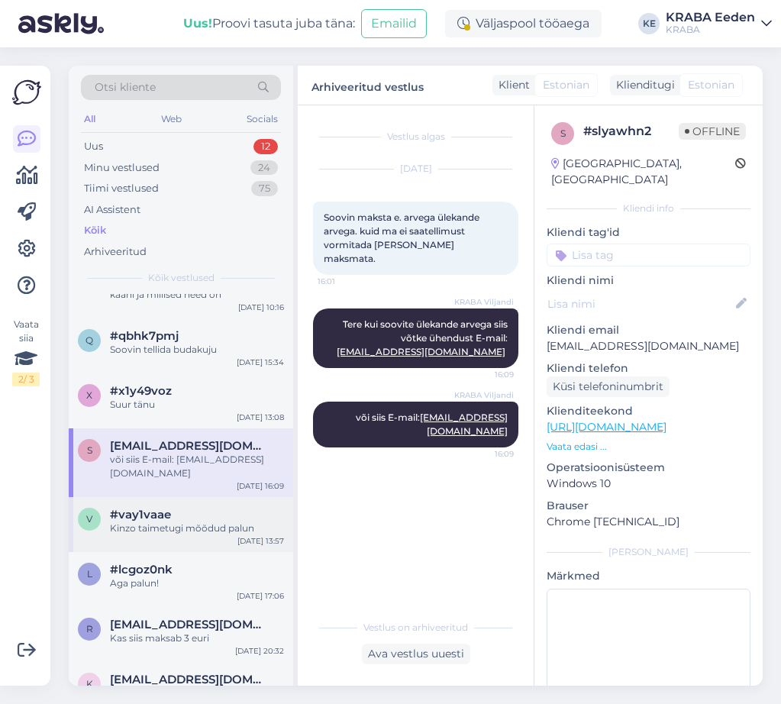
click at [207, 508] on div "#vay1vaae" at bounding box center [197, 515] width 174 height 14
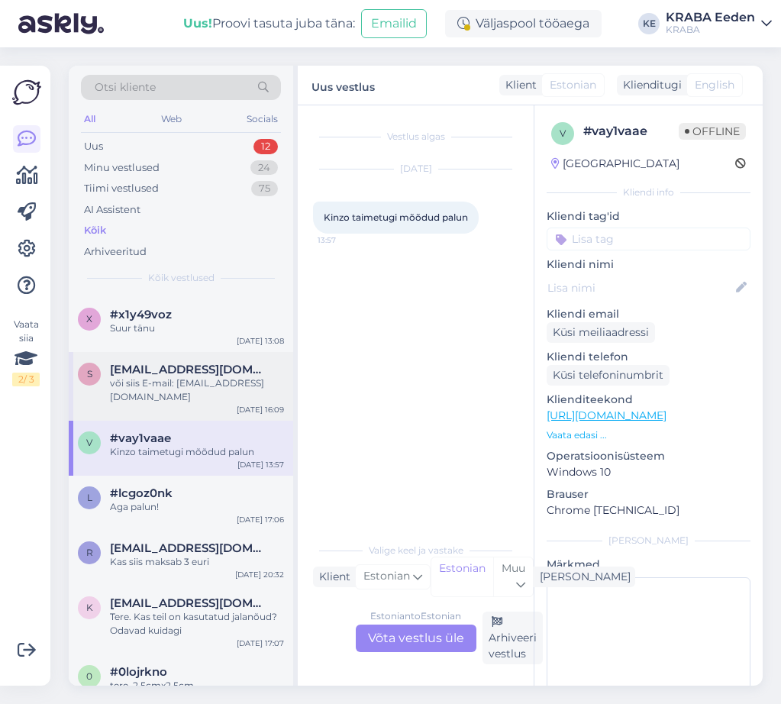
click at [204, 486] on div "#lcgoz0nk" at bounding box center [197, 493] width 174 height 14
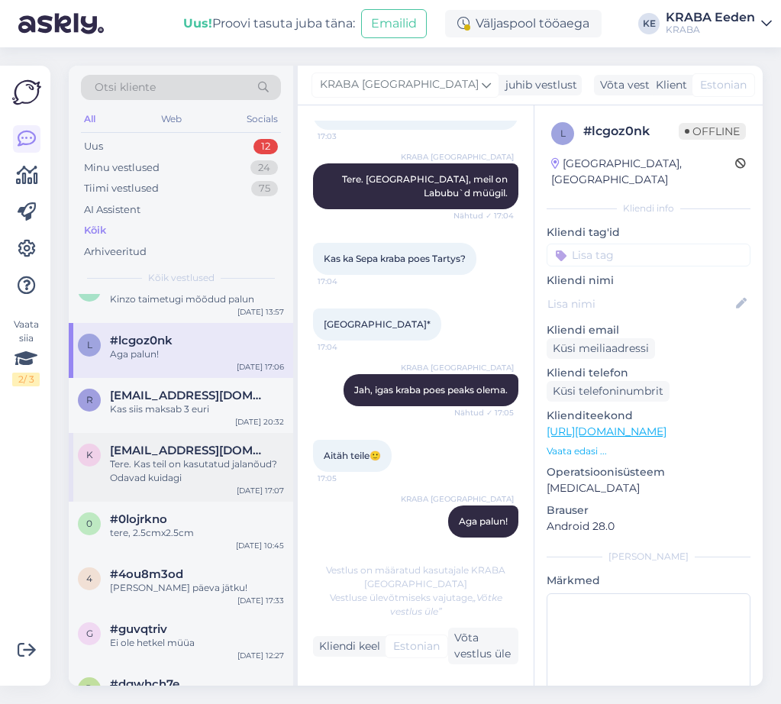
click at [192, 457] on div "Tere. Kas teil on kasutatud jalanõud? Odavad kuidagi" at bounding box center [197, 470] width 174 height 27
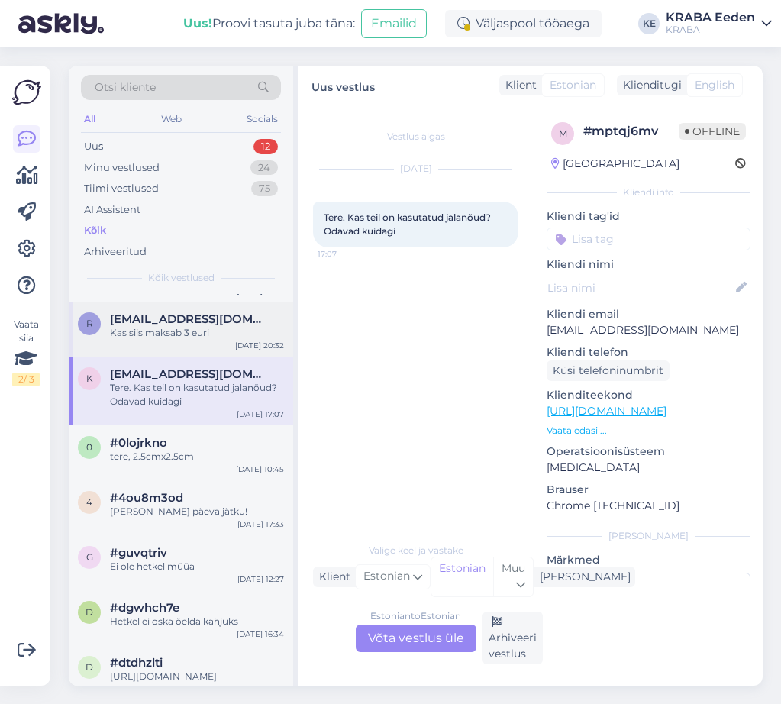
click at [199, 425] on div "0 #0lojrkno tere, 2.5cmx2.5cm [DATE] 10:45" at bounding box center [181, 452] width 224 height 55
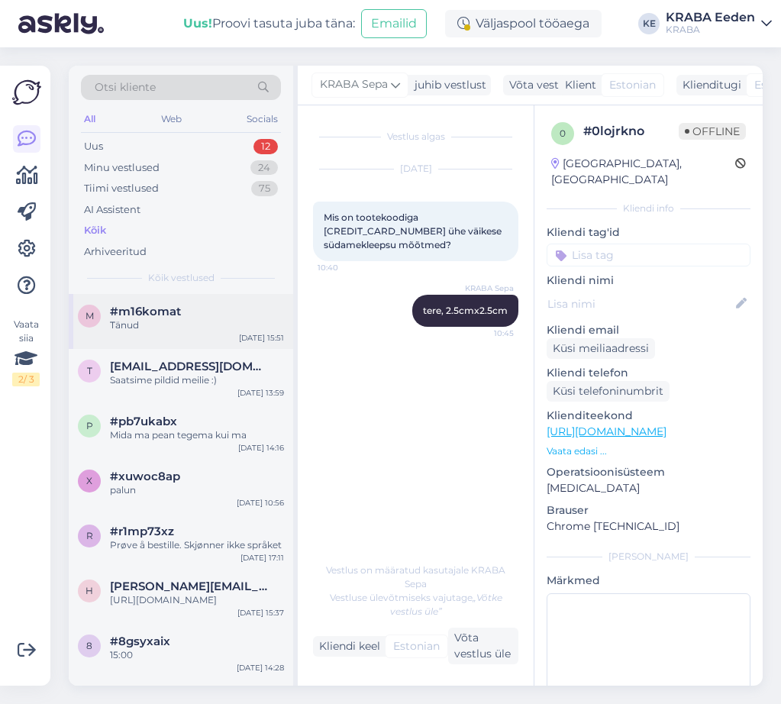
click at [234, 304] on div "m #m16komat Tänud [DATE] 15:51" at bounding box center [181, 321] width 224 height 55
